Goal: Task Accomplishment & Management: Manage account settings

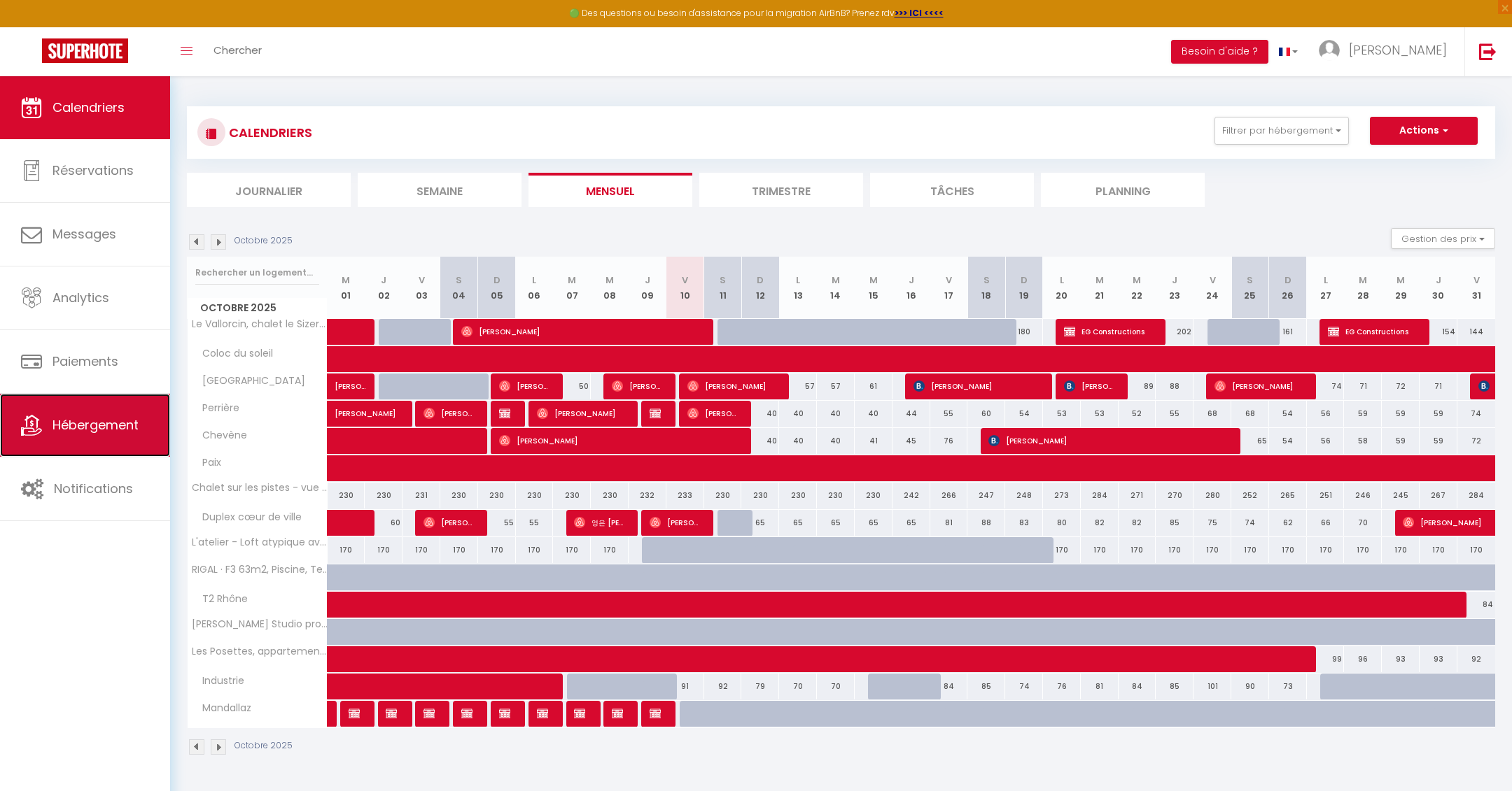
click at [95, 427] on span "Hébergement" at bounding box center [95, 425] width 86 height 17
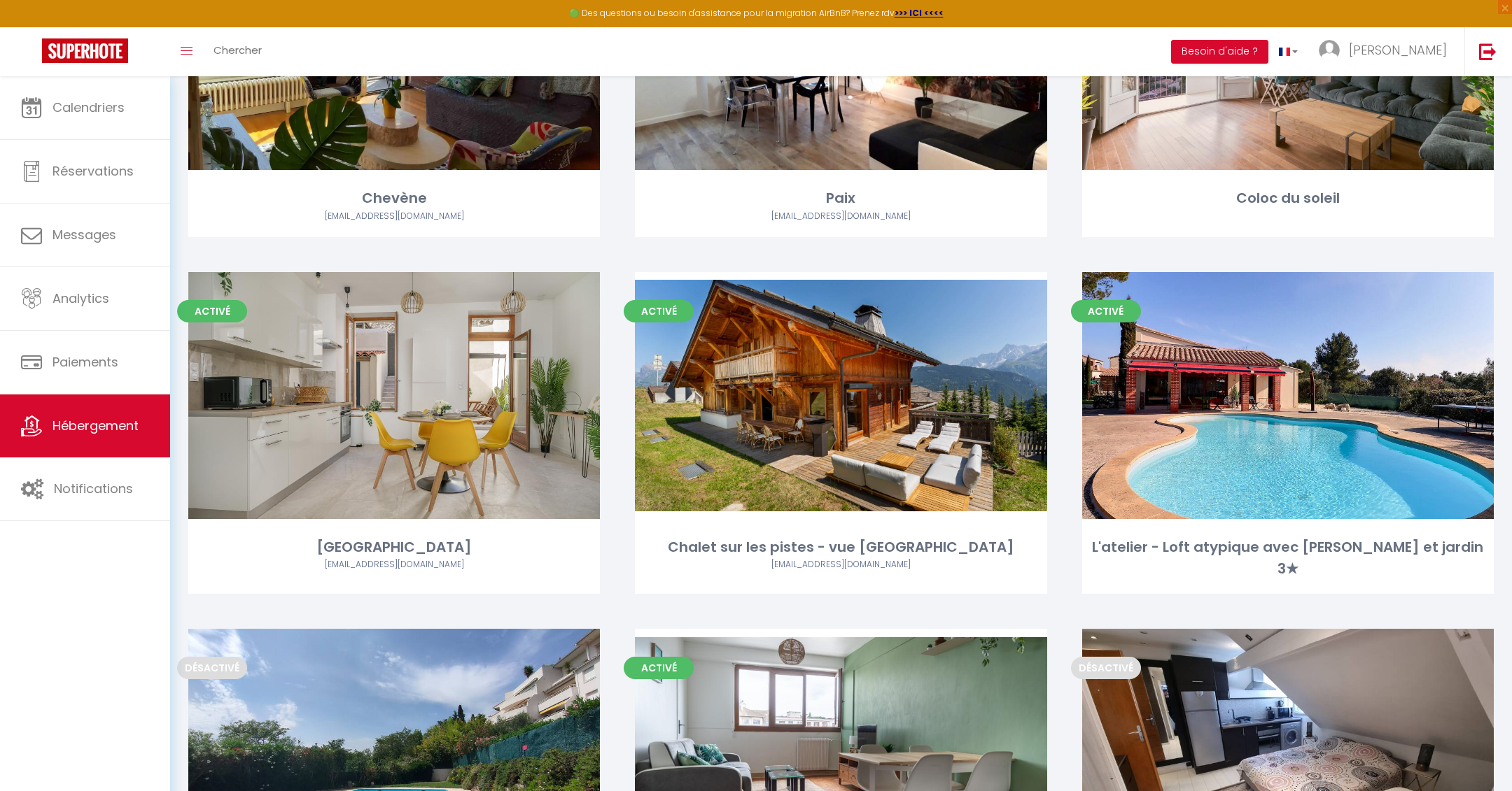
scroll to position [957, 0]
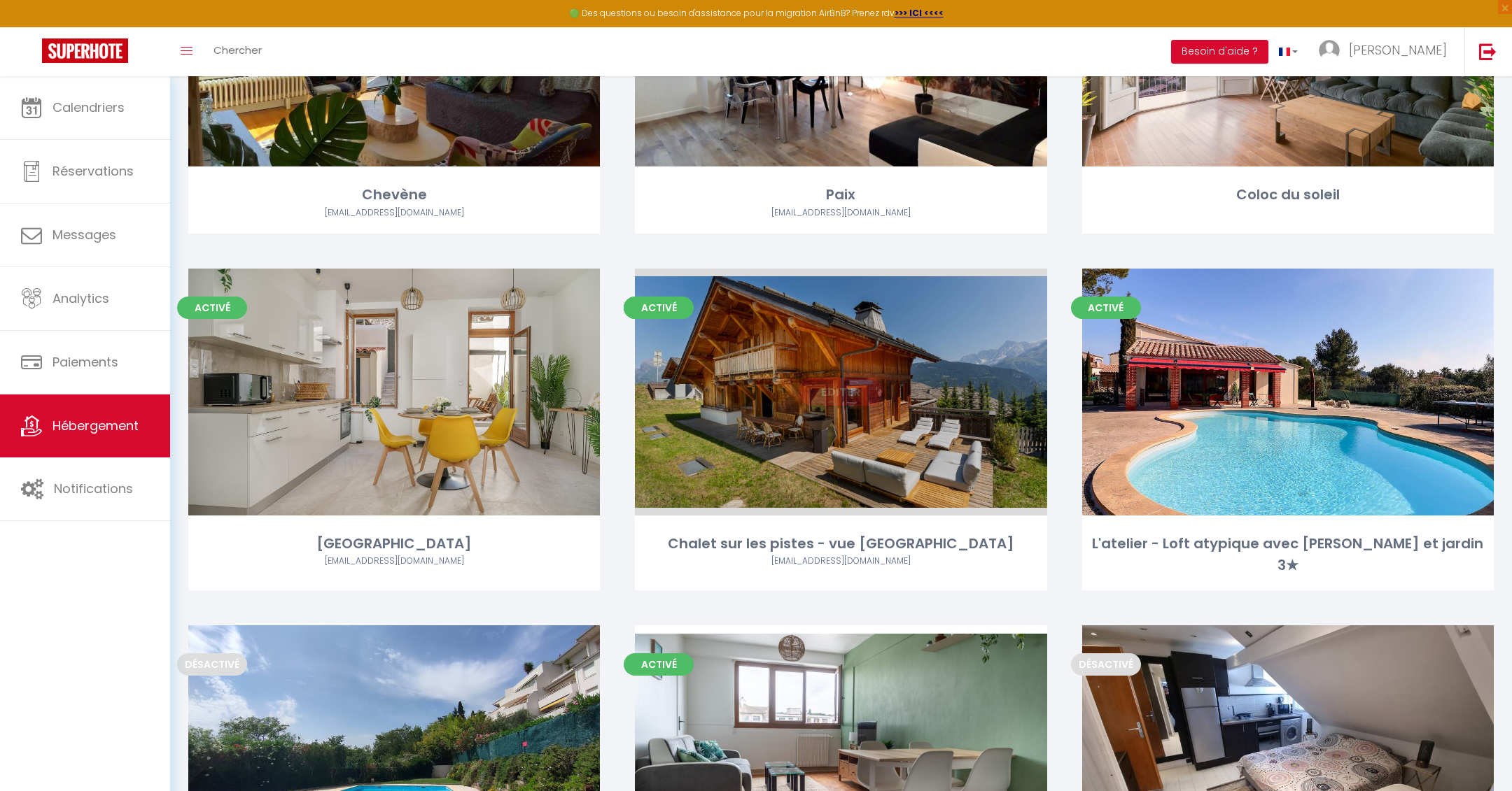
click at [834, 398] on link "Editer" at bounding box center [841, 392] width 84 height 28
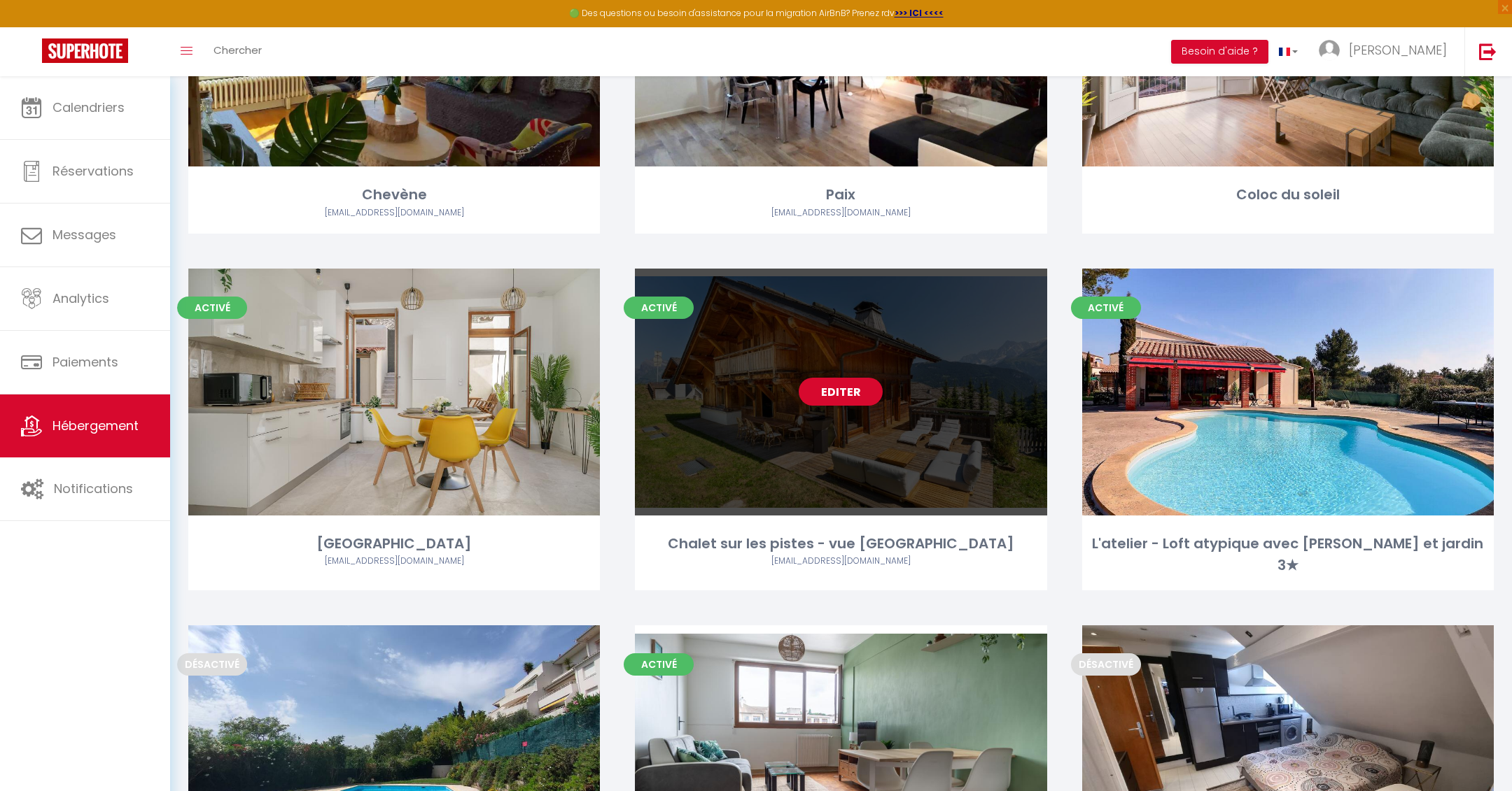
click at [834, 398] on link "Editer" at bounding box center [841, 392] width 84 height 28
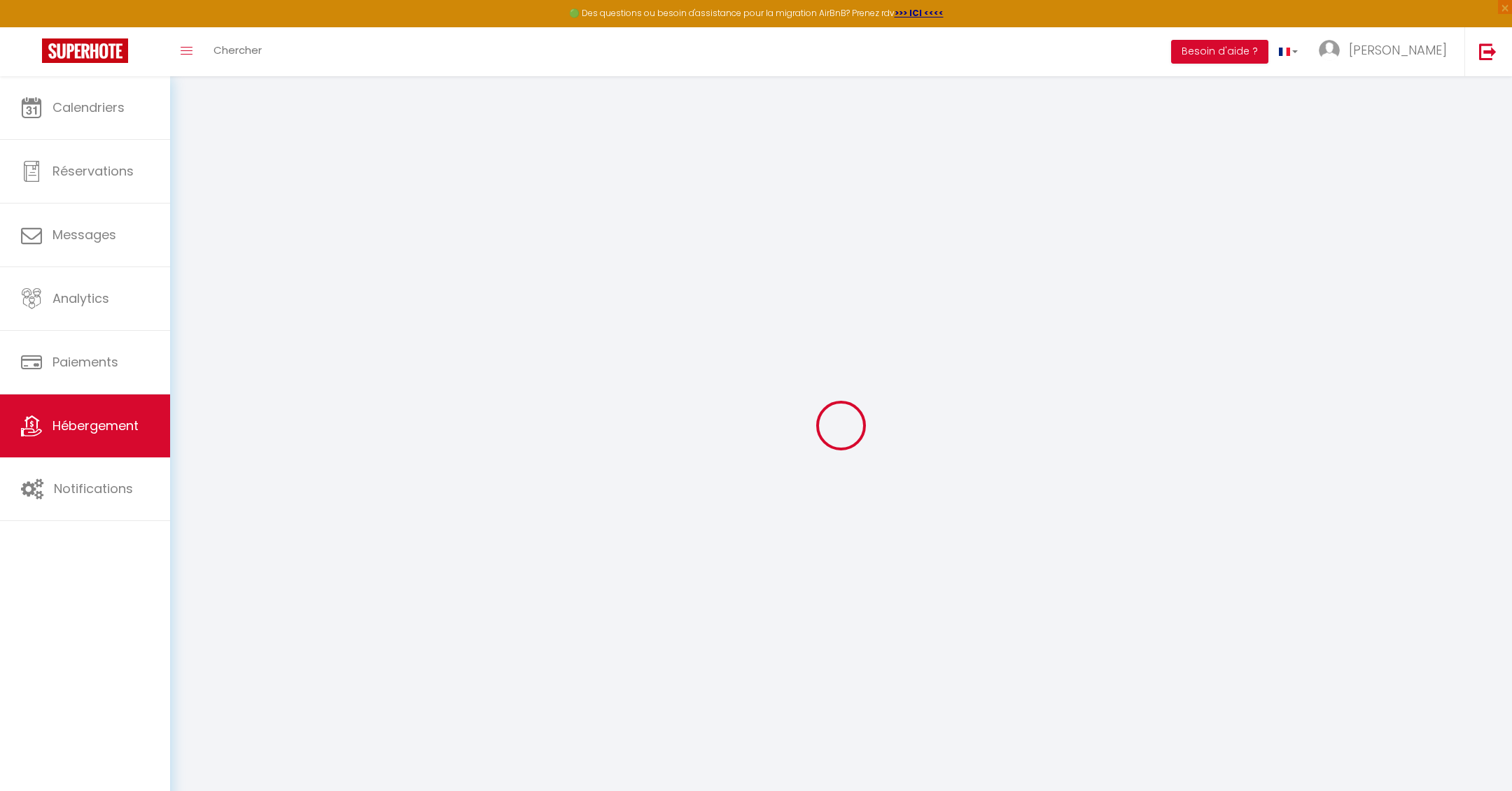
checkbox input "false"
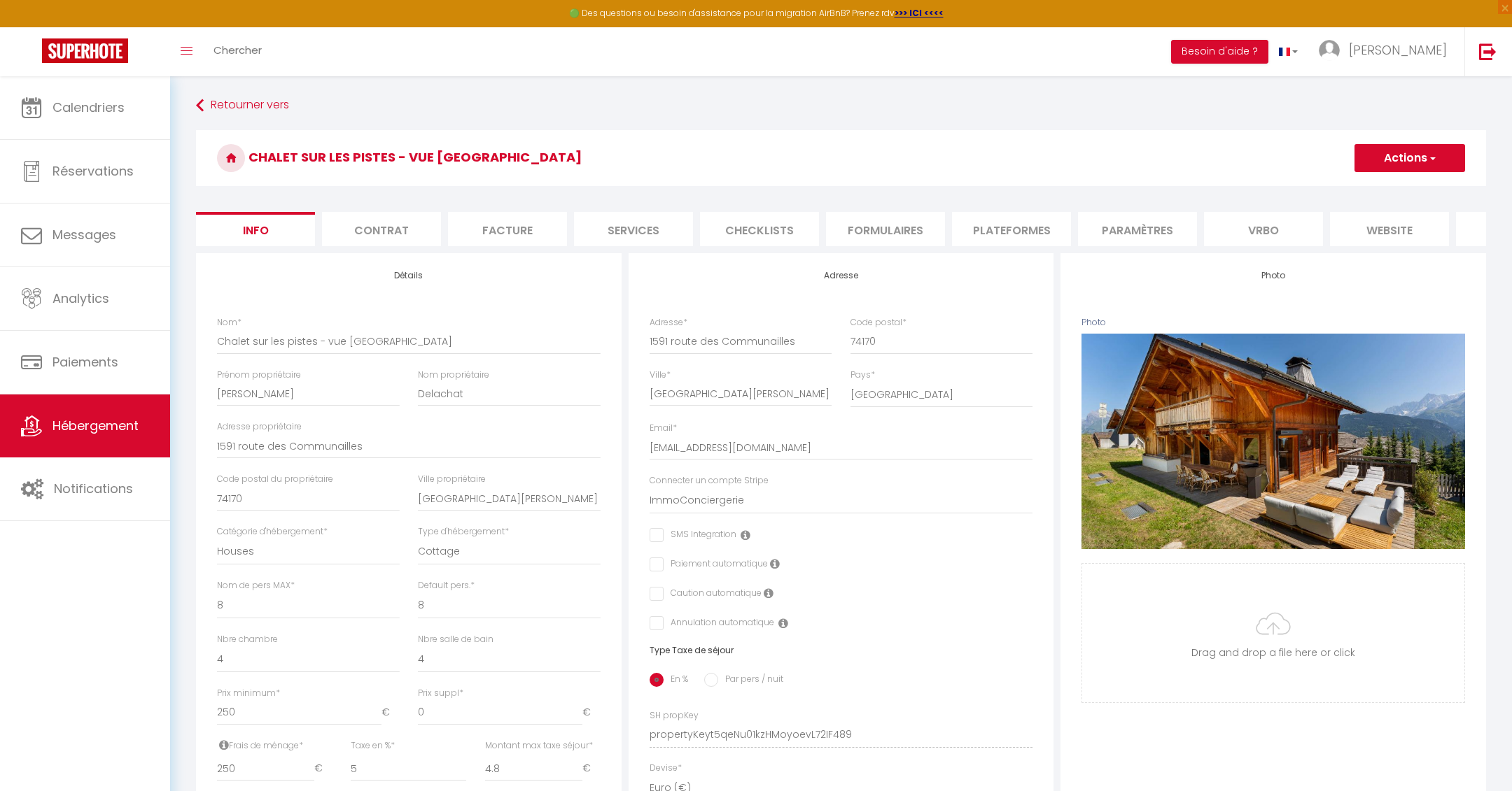
checkbox input "false"
click at [638, 229] on li "Services" at bounding box center [633, 229] width 119 height 34
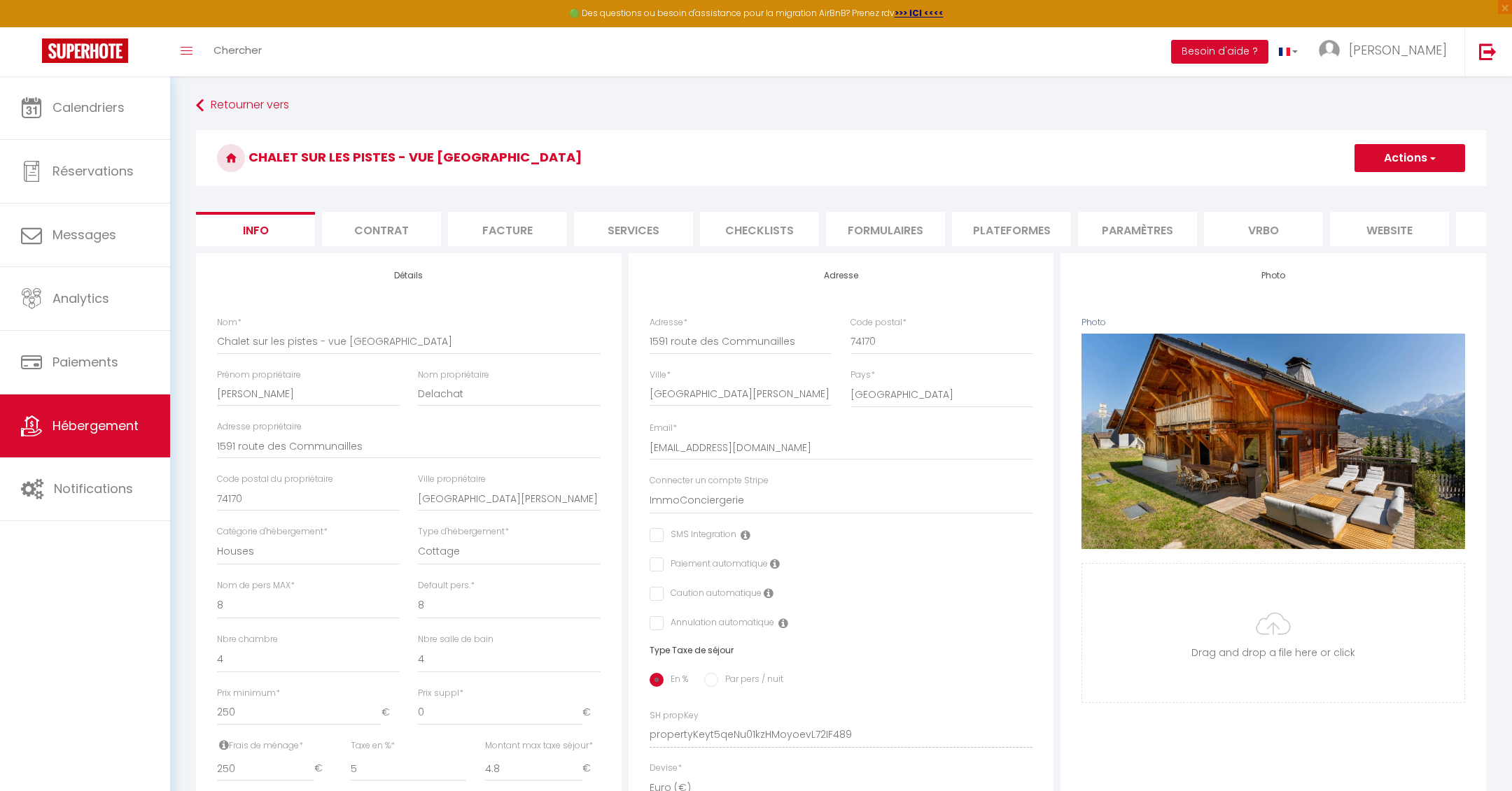
select select
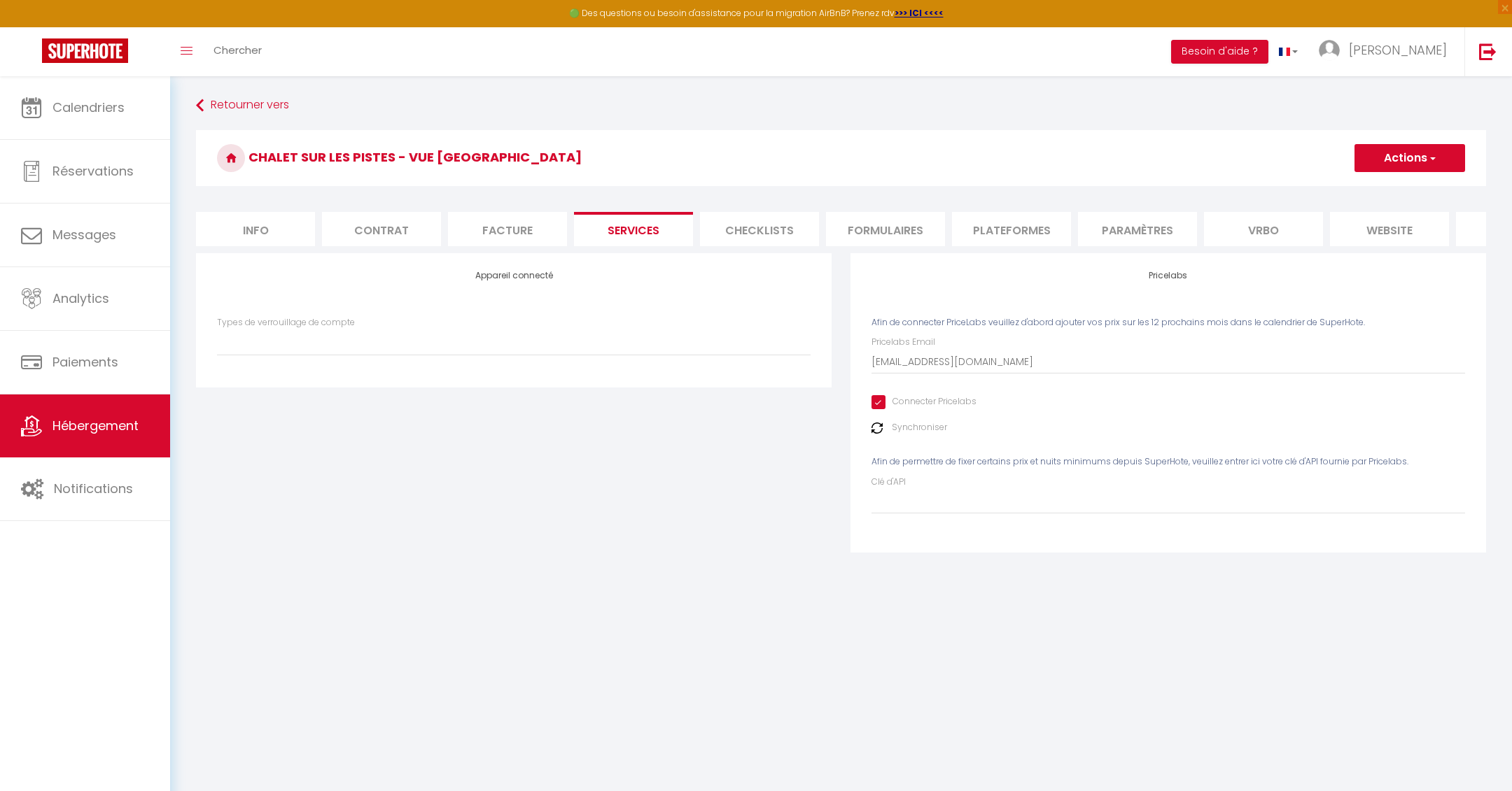
click at [876, 433] on img at bounding box center [876, 428] width 11 height 11
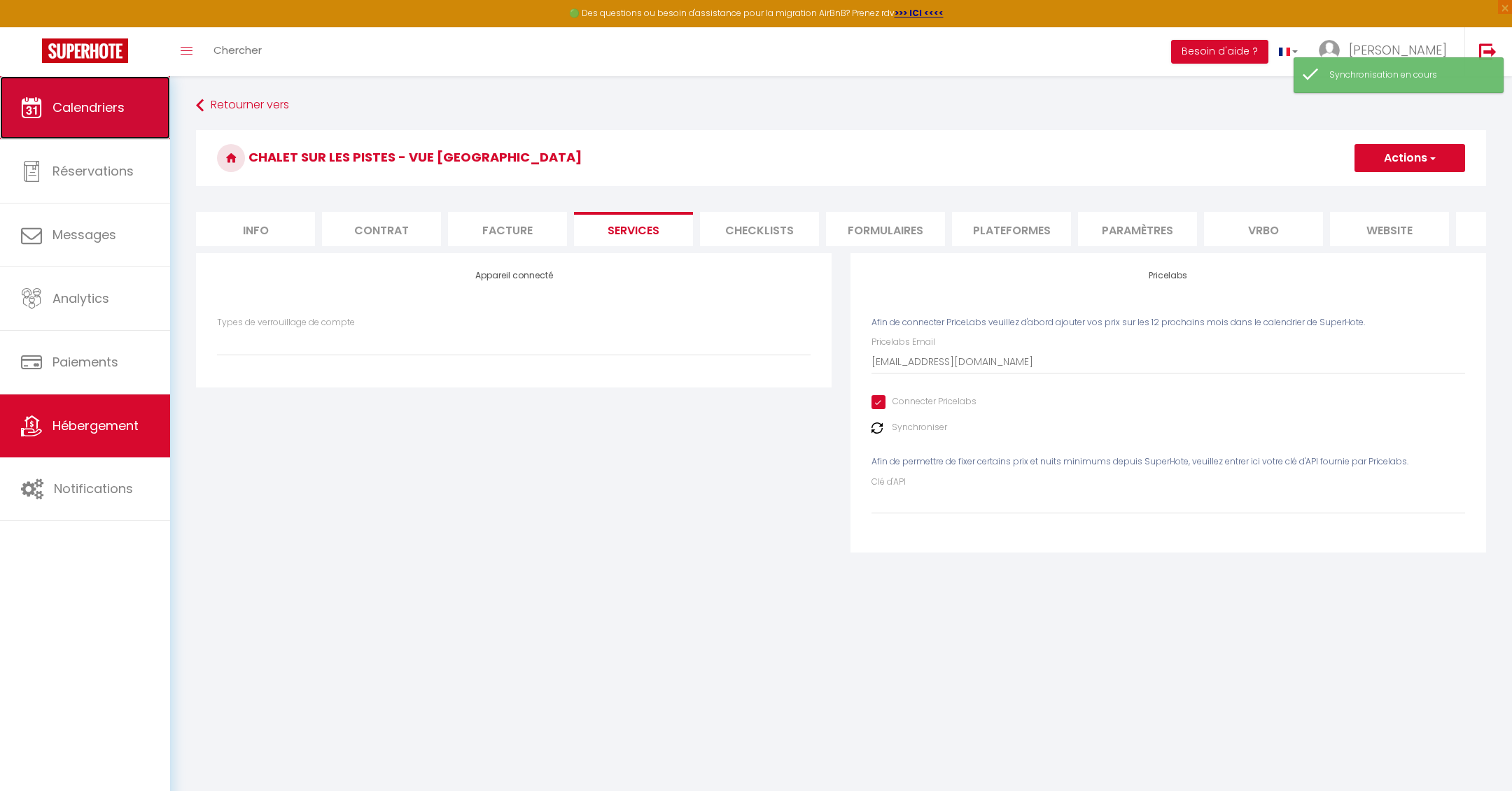
click at [101, 126] on link "Calendriers" at bounding box center [85, 107] width 170 height 63
